Goal: Task Accomplishment & Management: Manage account settings

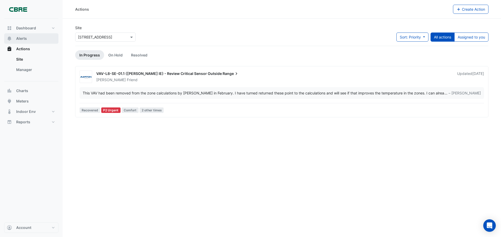
click at [18, 38] on span "Alerts" at bounding box center [21, 38] width 11 height 5
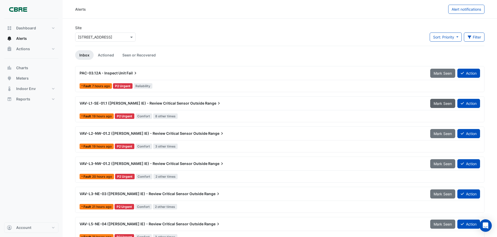
click at [437, 103] on span "Mark Seen" at bounding box center [442, 103] width 18 height 4
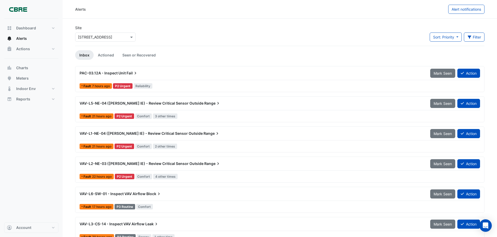
click at [437, 103] on span "Mark Seen" at bounding box center [442, 103] width 18 height 4
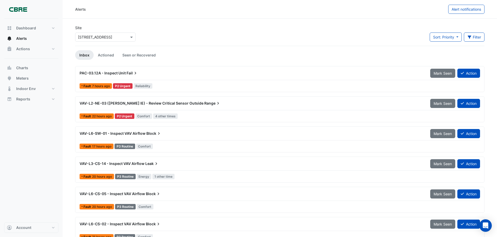
click at [437, 103] on span "Mark Seen" at bounding box center [442, 103] width 18 height 4
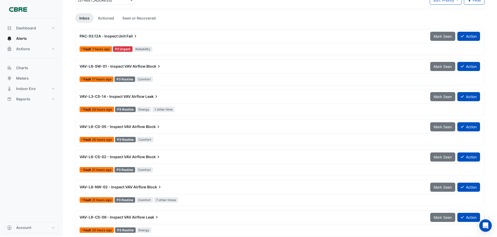
scroll to position [40, 0]
